Goal: Find contact information: Find contact information

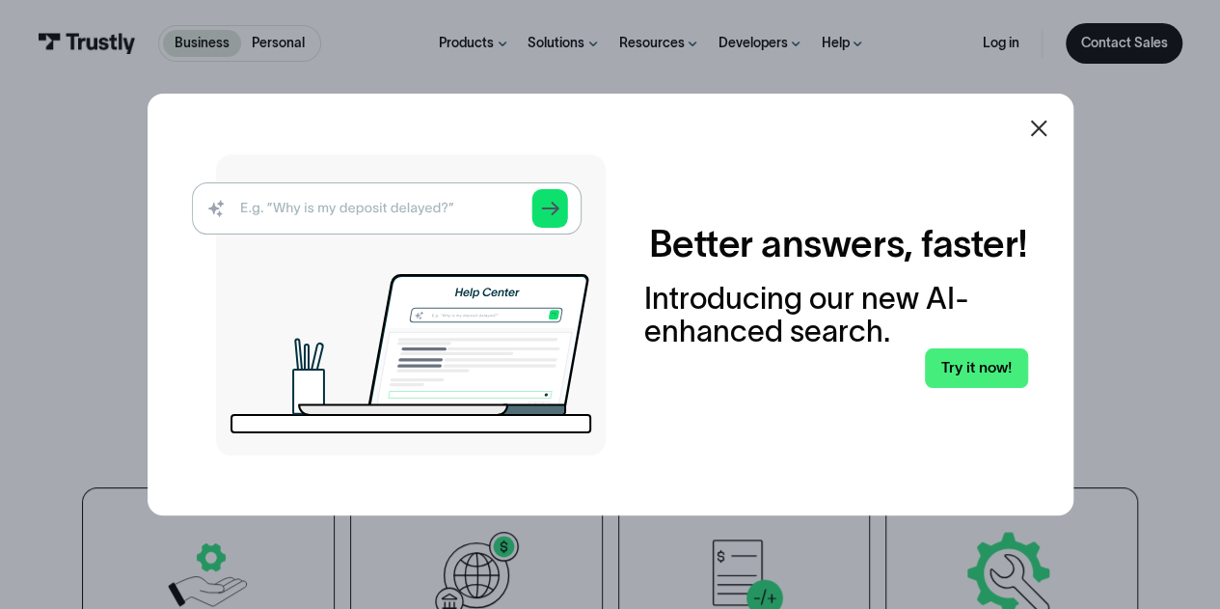
click at [1041, 137] on icon at bounding box center [1038, 128] width 23 height 23
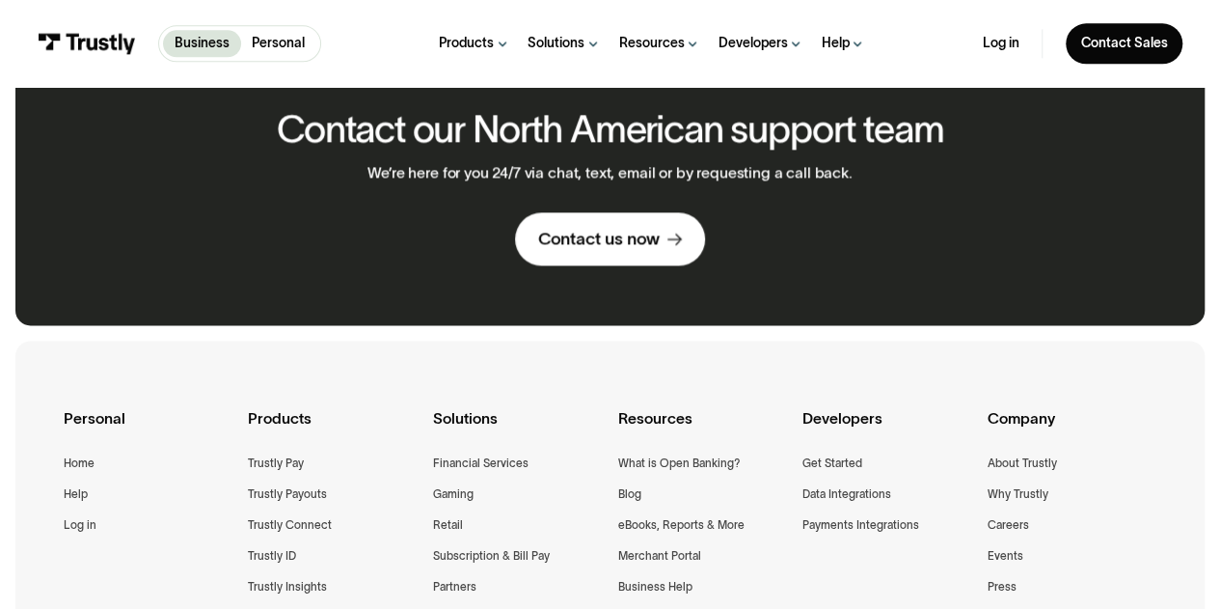
scroll to position [1254, 0]
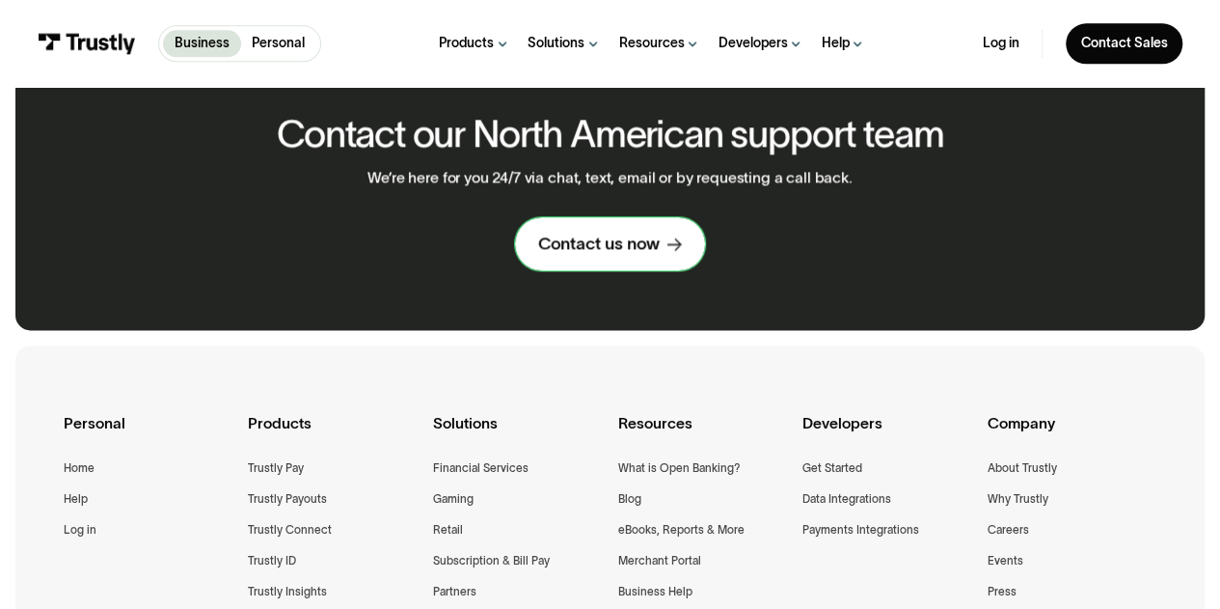
click at [602, 265] on link "Contact us now" at bounding box center [609, 243] width 189 height 52
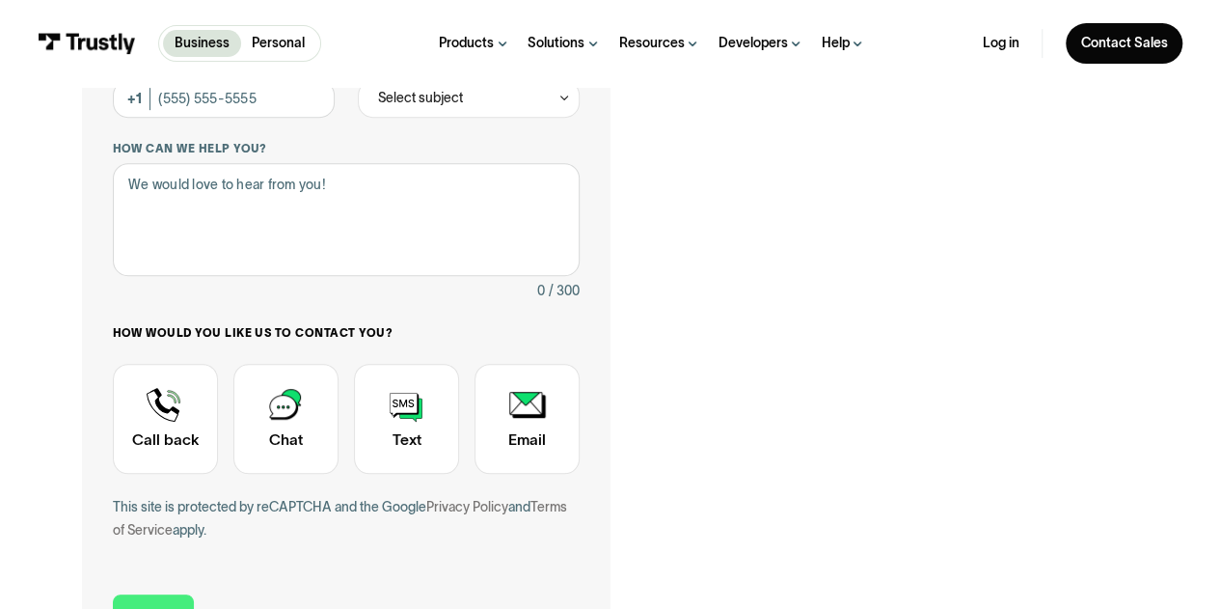
scroll to position [482, 0]
